Goal: Transaction & Acquisition: Download file/media

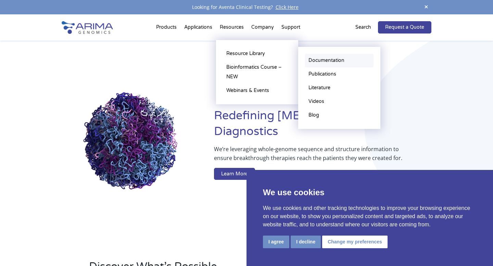
click at [334, 61] on link "Documentation" at bounding box center [339, 61] width 68 height 14
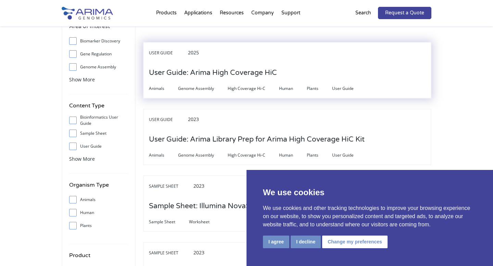
scroll to position [62, 0]
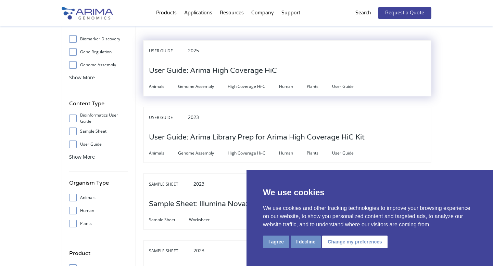
click at [255, 72] on h3 "User Guide: Arima High Coverage HiC" at bounding box center [213, 70] width 128 height 21
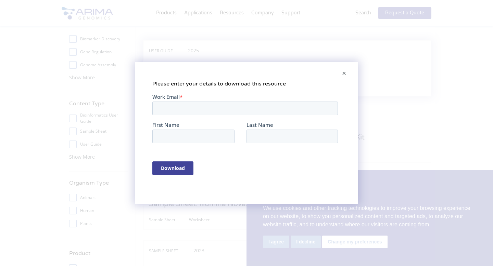
scroll to position [0, 0]
click at [267, 113] on input "Work Email *" at bounding box center [245, 108] width 186 height 14
type input "[PERSON_NAME][EMAIL_ADDRESS][PERSON_NAME][DOMAIN_NAME]"
type input "[PERSON_NAME]"
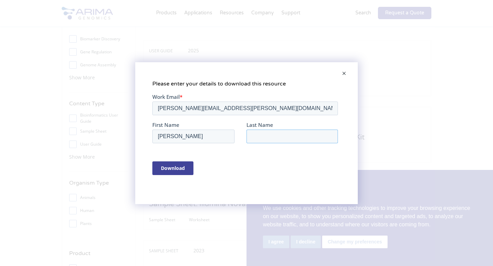
type input "[PERSON_NAME]"
type input "megha.muraleedharan@signiosbio.com"
click at [182, 169] on input "Download" at bounding box center [172, 168] width 41 height 14
